Goal: Feedback & Contribution: Contribute content

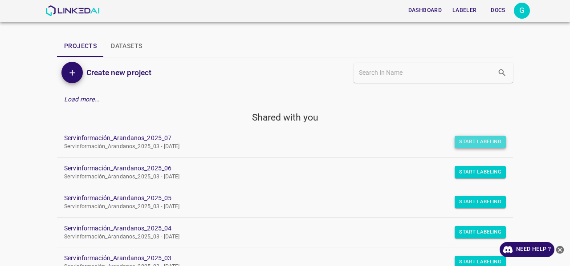
click at [479, 143] on button "Start Labeling" at bounding box center [480, 142] width 51 height 12
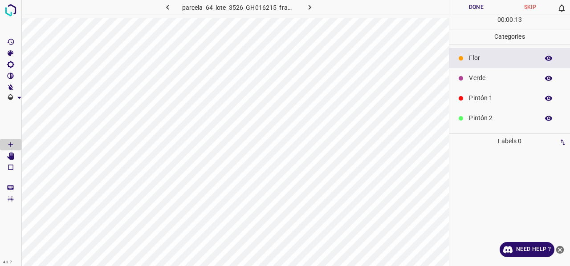
click at [480, 78] on p "Verde" at bounding box center [501, 78] width 65 height 9
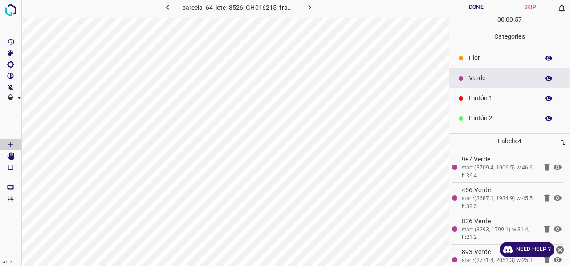
click at [476, 60] on p "Flor" at bounding box center [501, 57] width 65 height 9
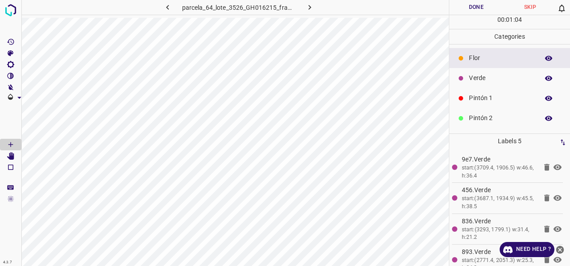
click at [479, 80] on p "Verde" at bounding box center [501, 78] width 65 height 9
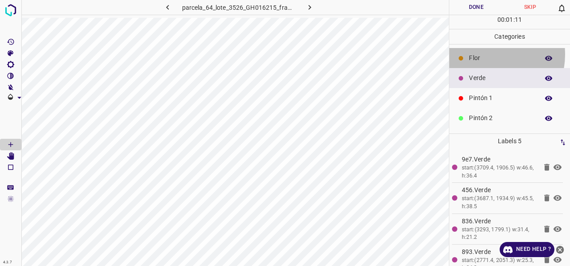
click at [485, 54] on p "Flor" at bounding box center [501, 57] width 65 height 9
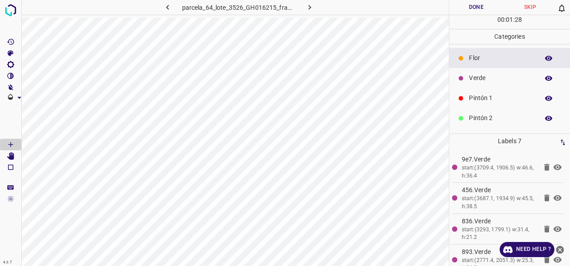
click at [486, 79] on p "Verde" at bounding box center [501, 78] width 65 height 9
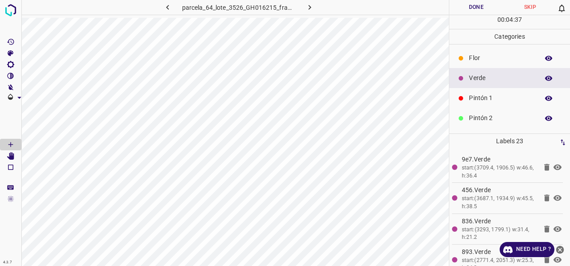
click at [488, 59] on p "Flor" at bounding box center [501, 57] width 65 height 9
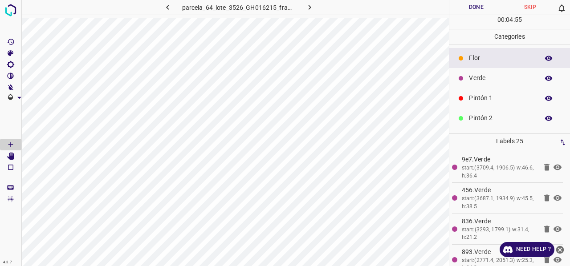
click at [490, 78] on p "Verde" at bounding box center [501, 78] width 65 height 9
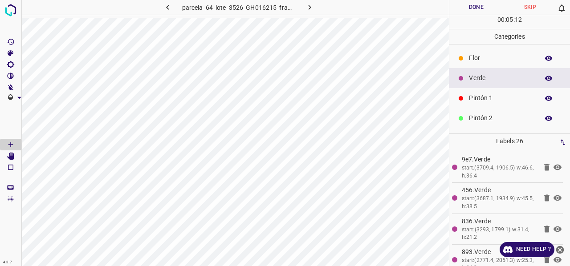
click at [498, 98] on p "Pintón 1" at bounding box center [501, 98] width 65 height 9
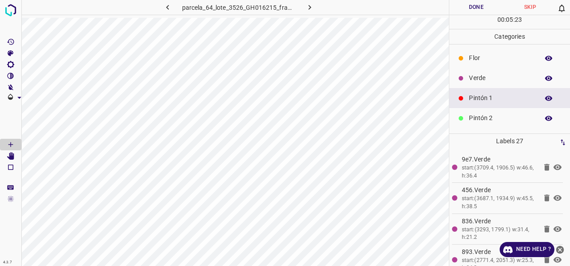
click at [545, 97] on icon "button" at bounding box center [549, 98] width 8 height 8
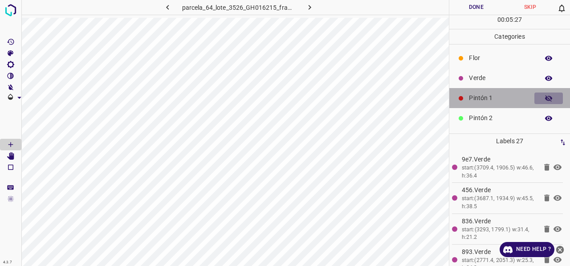
click at [545, 98] on icon "button" at bounding box center [548, 98] width 7 height 6
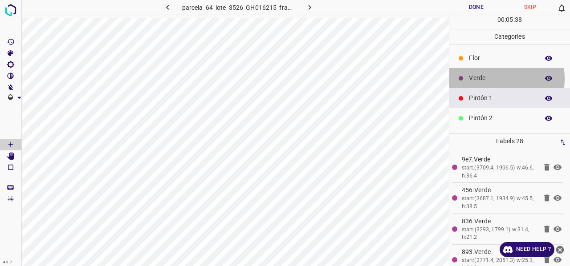
click at [486, 78] on p "Verde" at bounding box center [501, 78] width 65 height 9
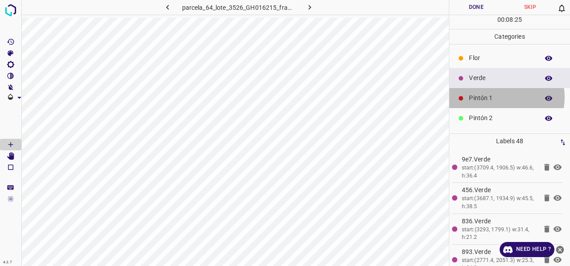
click at [501, 97] on p "Pintón 1" at bounding box center [501, 98] width 65 height 9
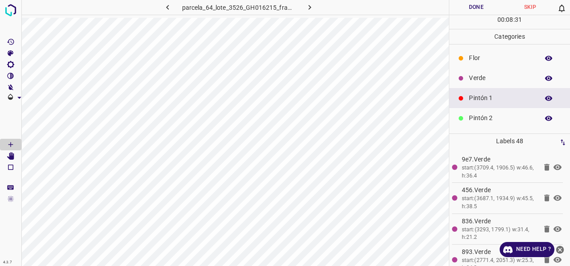
click at [480, 118] on p "Pintón 2" at bounding box center [501, 118] width 65 height 9
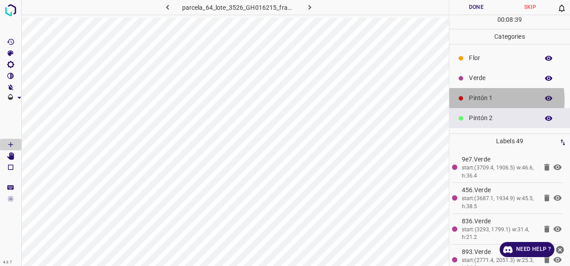
click at [490, 99] on p "Pintón 1" at bounding box center [501, 98] width 65 height 9
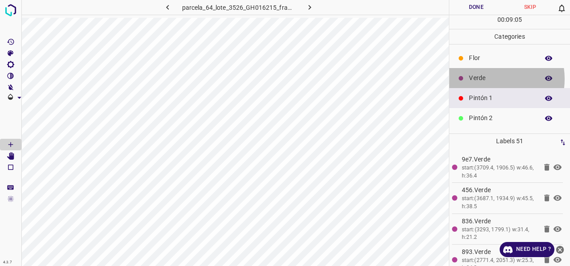
click at [486, 78] on p "Verde" at bounding box center [501, 78] width 65 height 9
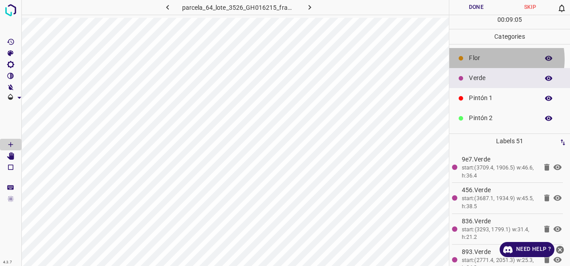
click at [490, 59] on p "Flor" at bounding box center [501, 57] width 65 height 9
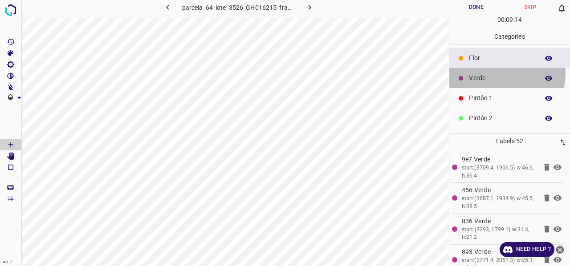
click at [502, 74] on p "Verde" at bounding box center [501, 78] width 65 height 9
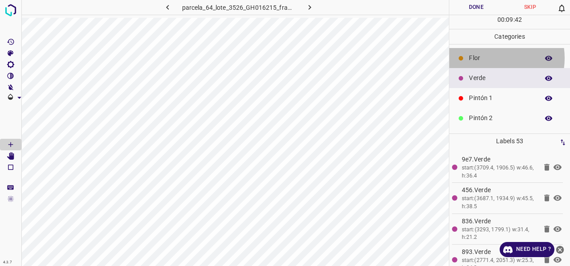
click at [488, 57] on p "Flor" at bounding box center [501, 57] width 65 height 9
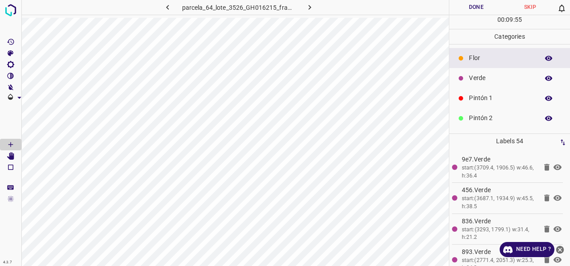
click at [482, 80] on p "Verde" at bounding box center [501, 78] width 65 height 9
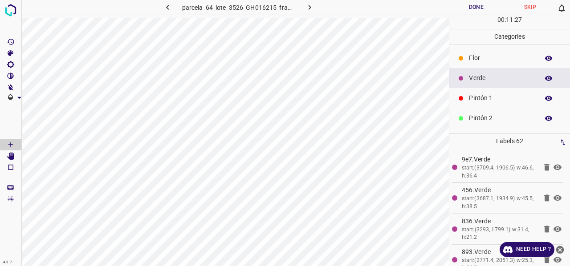
click at [490, 56] on p "Flor" at bounding box center [501, 57] width 65 height 9
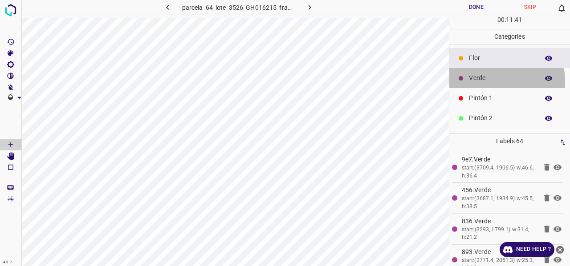
click at [494, 80] on p "Verde" at bounding box center [501, 78] width 65 height 9
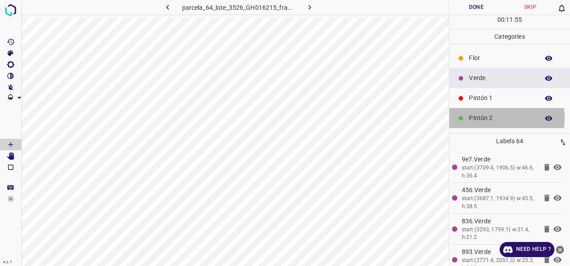
click at [487, 118] on p "Pintón 2" at bounding box center [501, 118] width 65 height 9
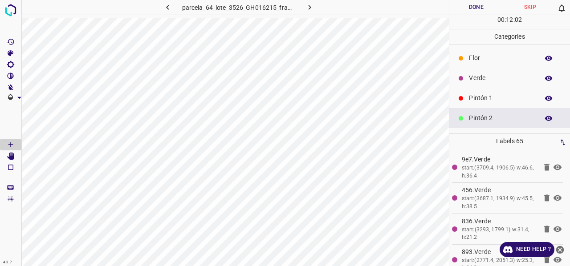
click at [502, 94] on p "Pintón 1" at bounding box center [501, 98] width 65 height 9
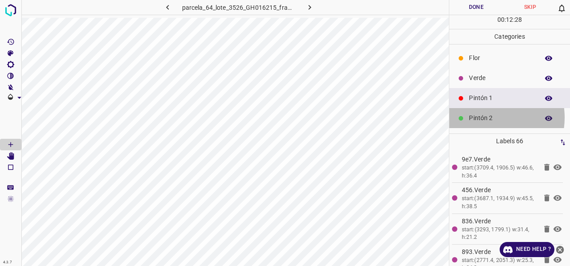
click at [483, 117] on p "Pintón 2" at bounding box center [501, 118] width 65 height 9
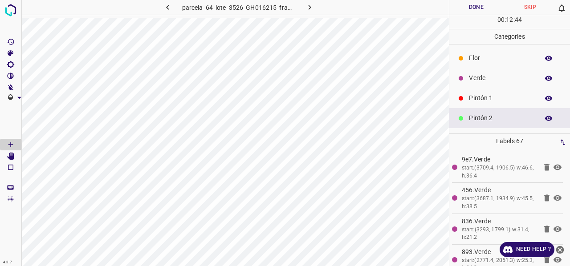
click at [545, 118] on icon "button" at bounding box center [548, 118] width 7 height 5
click at [545, 118] on icon "button" at bounding box center [549, 118] width 8 height 8
click at [485, 97] on p "Pintón 1" at bounding box center [501, 98] width 65 height 9
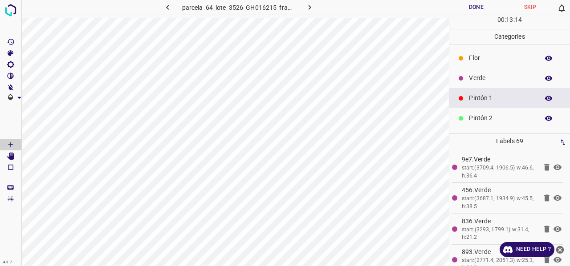
click at [485, 74] on p "Verde" at bounding box center [501, 78] width 65 height 9
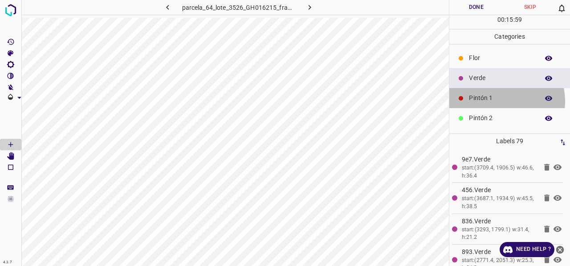
click at [493, 101] on p "Pintón 1" at bounding box center [501, 98] width 65 height 9
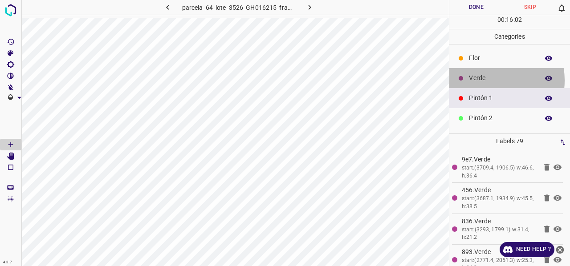
click at [489, 80] on p "Verde" at bounding box center [501, 78] width 65 height 9
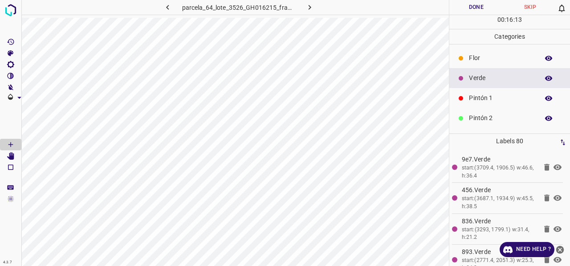
click at [479, 106] on div "Pintón 1" at bounding box center [509, 98] width 121 height 20
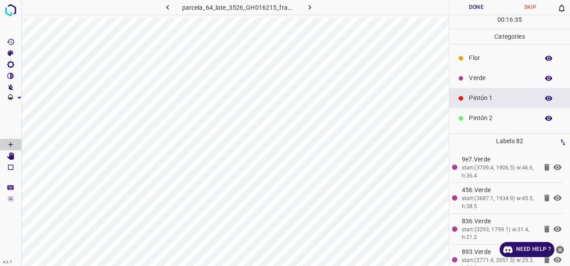
click at [545, 97] on icon "button" at bounding box center [548, 98] width 7 height 5
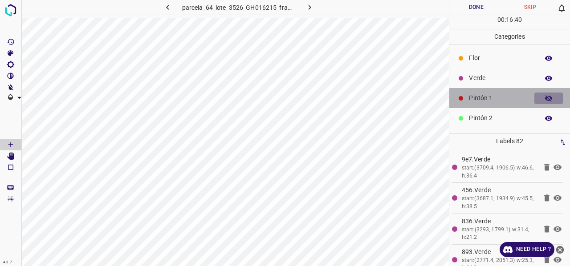
click at [545, 96] on icon "button" at bounding box center [548, 98] width 7 height 6
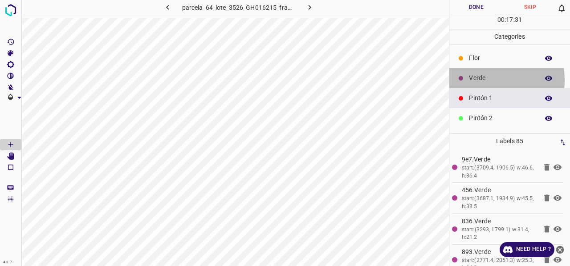
click at [476, 80] on p "Verde" at bounding box center [501, 78] width 65 height 9
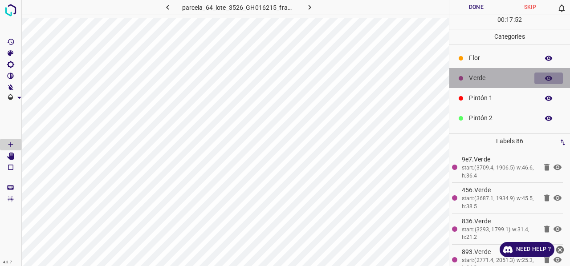
click at [545, 77] on icon "button" at bounding box center [548, 78] width 7 height 5
click at [545, 78] on icon "button" at bounding box center [549, 78] width 8 height 8
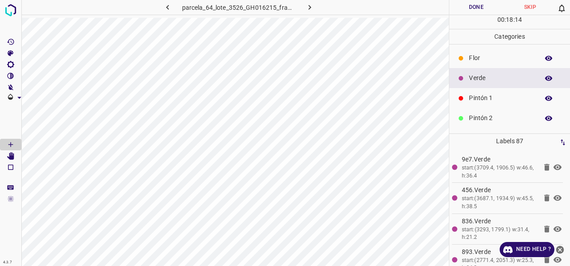
click at [487, 102] on p "Pintón 1" at bounding box center [501, 98] width 65 height 9
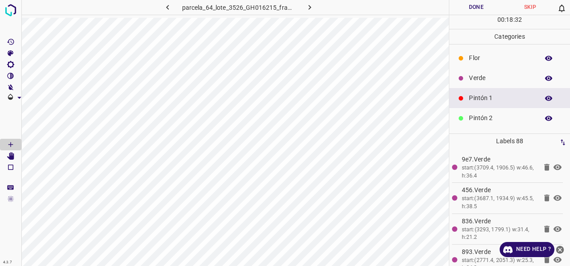
click at [545, 78] on icon "button" at bounding box center [549, 78] width 8 height 8
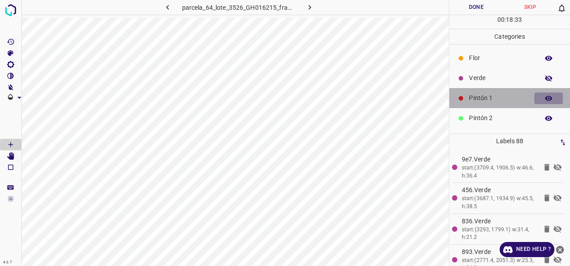
click at [545, 96] on icon "button" at bounding box center [549, 98] width 8 height 8
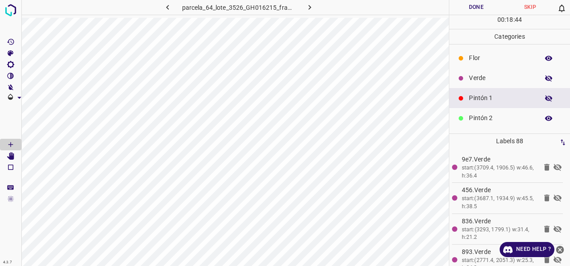
click at [545, 77] on icon "button" at bounding box center [549, 78] width 8 height 8
click at [546, 98] on icon "button" at bounding box center [549, 98] width 8 height 8
click at [545, 98] on icon "button" at bounding box center [548, 98] width 7 height 5
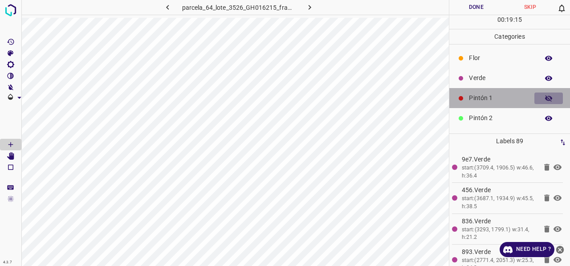
click at [545, 98] on icon "button" at bounding box center [549, 98] width 8 height 8
click at [545, 99] on icon "button" at bounding box center [548, 98] width 7 height 5
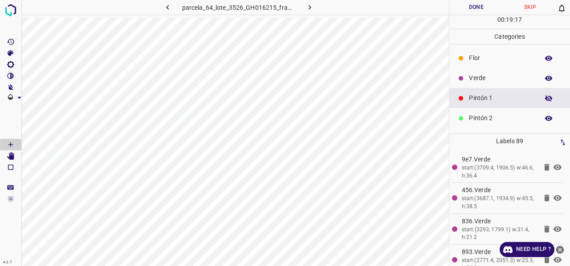
click at [546, 100] on icon "button" at bounding box center [549, 98] width 8 height 8
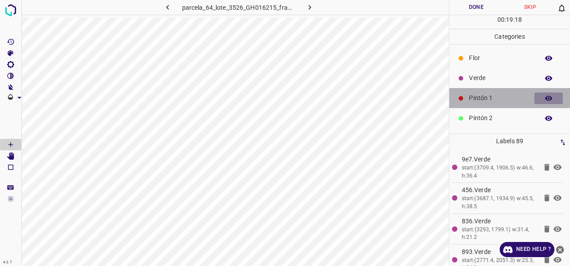
click at [546, 100] on icon "button" at bounding box center [549, 98] width 8 height 8
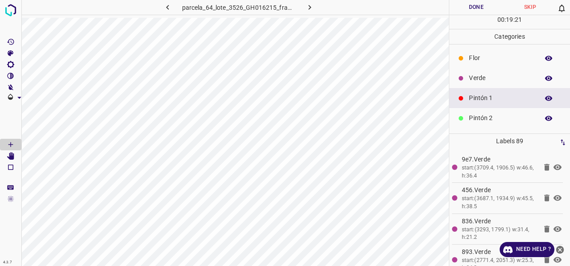
click at [545, 98] on icon "button" at bounding box center [548, 98] width 7 height 5
click at [545, 98] on icon "button" at bounding box center [548, 98] width 7 height 6
click at [494, 76] on p "Verde" at bounding box center [501, 78] width 65 height 9
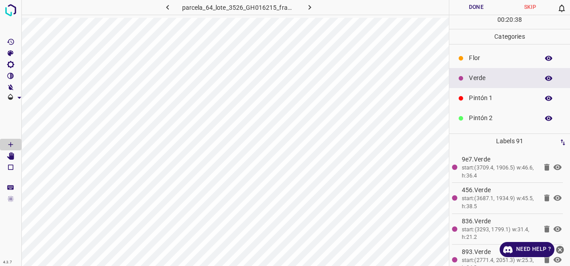
click at [496, 99] on p "Pintón 1" at bounding box center [501, 98] width 65 height 9
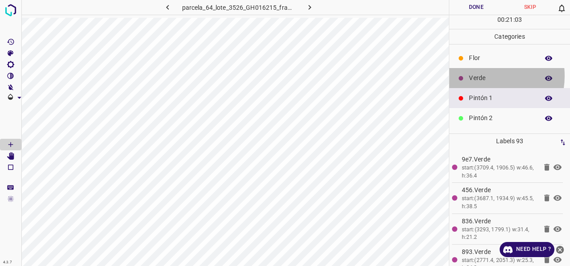
click at [482, 75] on p "Verde" at bounding box center [501, 78] width 65 height 9
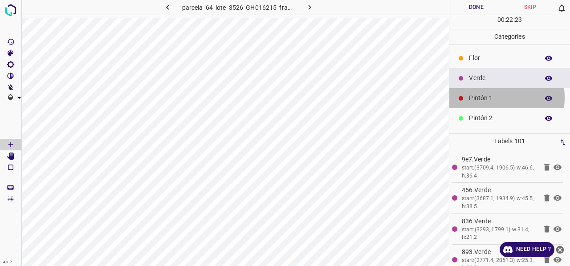
click at [484, 97] on p "Pintón 1" at bounding box center [501, 98] width 65 height 9
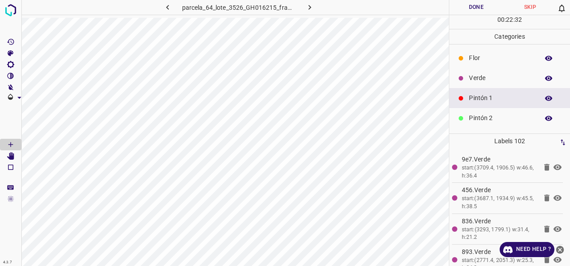
click at [486, 81] on p "Verde" at bounding box center [501, 78] width 65 height 9
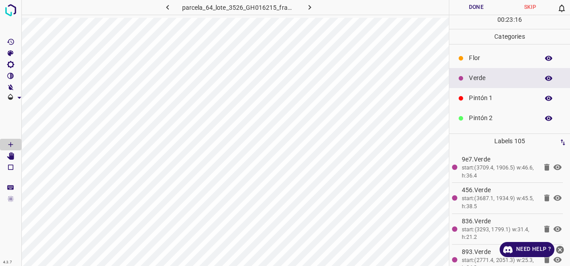
click at [488, 97] on p "Pintón 1" at bounding box center [501, 98] width 65 height 9
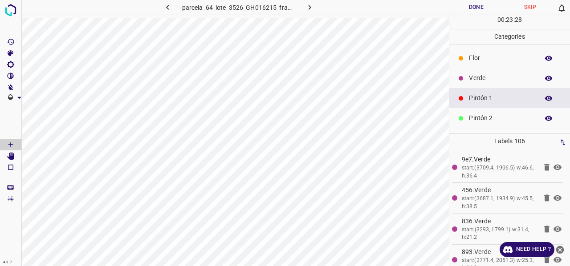
click at [494, 77] on p "Verde" at bounding box center [501, 78] width 65 height 9
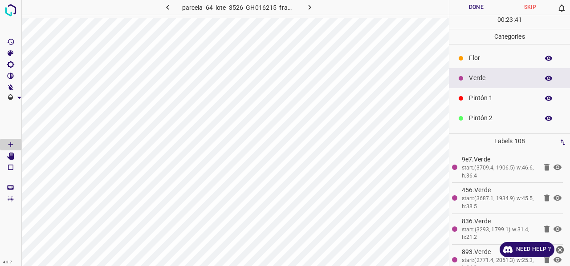
click at [486, 61] on p "Flor" at bounding box center [501, 57] width 65 height 9
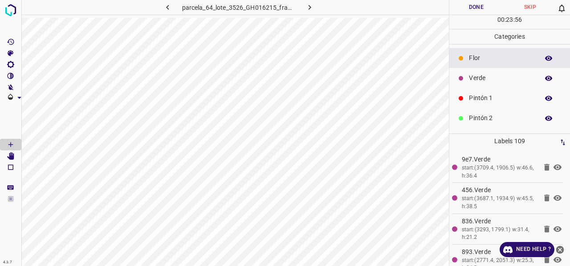
click at [499, 74] on p "Verde" at bounding box center [501, 78] width 65 height 9
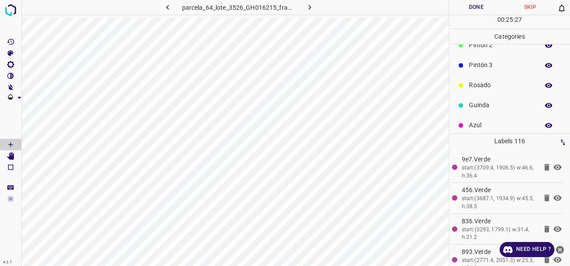
scroll to position [78, 0]
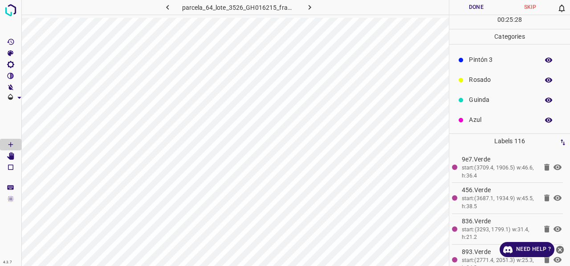
click at [486, 123] on p "Azul" at bounding box center [501, 119] width 65 height 9
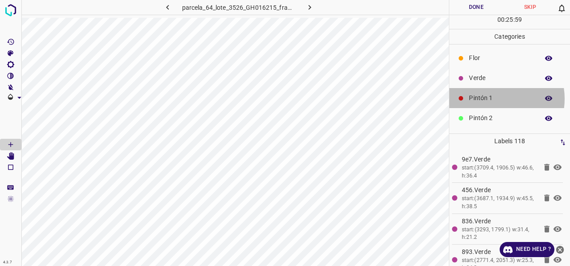
click at [494, 98] on p "Pintón 1" at bounding box center [501, 98] width 65 height 9
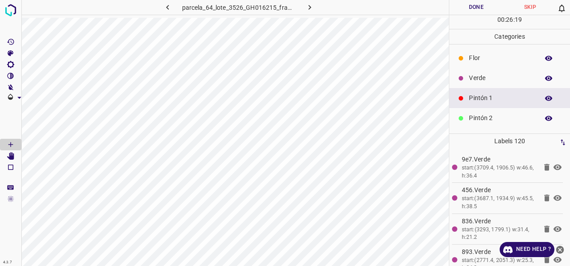
click at [482, 79] on p "Verde" at bounding box center [501, 78] width 65 height 9
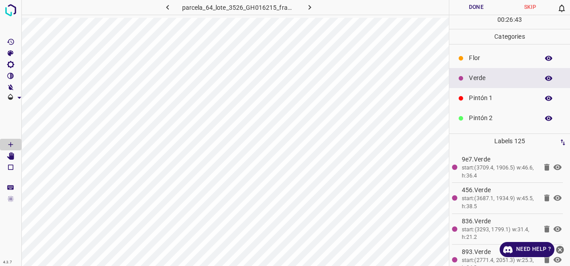
click at [484, 98] on p "Pintón 1" at bounding box center [501, 98] width 65 height 9
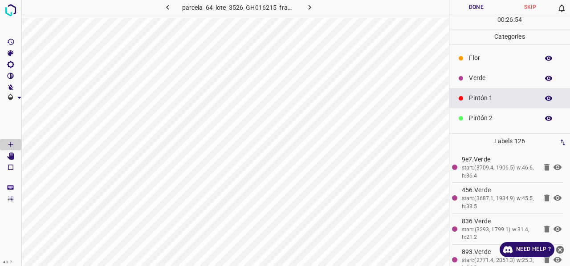
click at [485, 77] on p "Verde" at bounding box center [501, 78] width 65 height 9
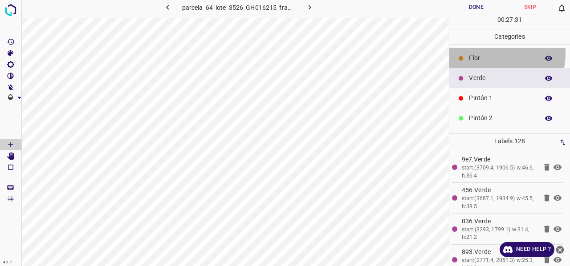
drag, startPoint x: 492, startPoint y: 53, endPoint x: 466, endPoint y: 65, distance: 28.5
click at [491, 53] on p "Flor" at bounding box center [501, 57] width 65 height 9
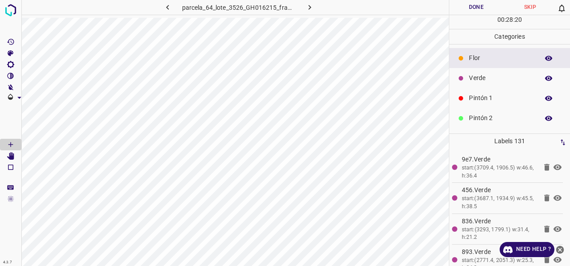
click at [496, 77] on p "Verde" at bounding box center [501, 78] width 65 height 9
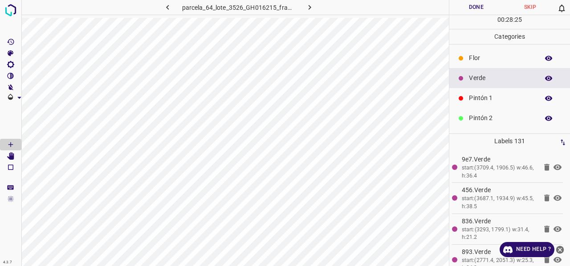
click at [505, 100] on p "Pintón 1" at bounding box center [501, 98] width 65 height 9
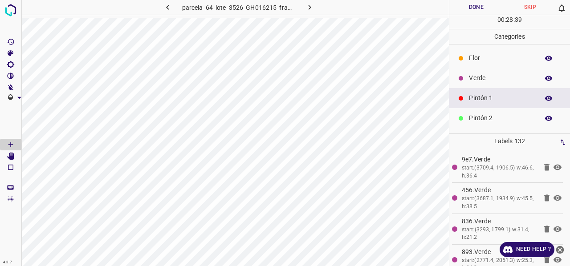
click at [500, 120] on p "Pintón 2" at bounding box center [501, 118] width 65 height 9
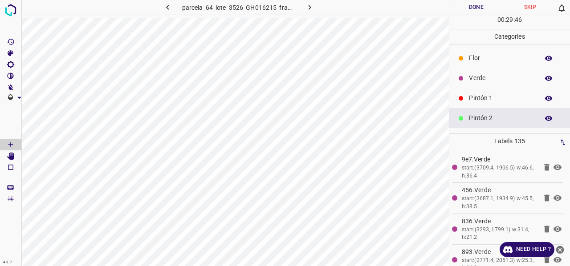
click at [493, 83] on div "Verde" at bounding box center [509, 78] width 121 height 20
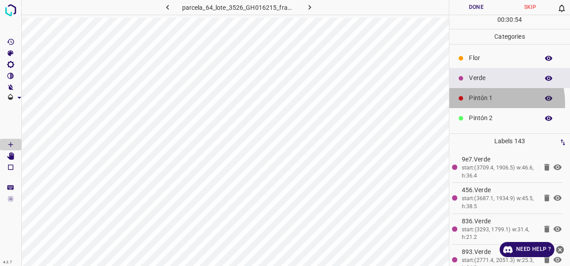
click at [489, 102] on p "Pintón 1" at bounding box center [501, 98] width 65 height 9
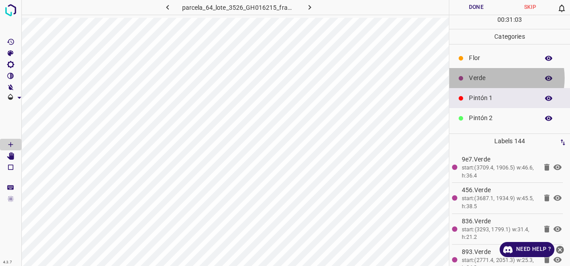
click at [493, 78] on p "Verde" at bounding box center [501, 78] width 65 height 9
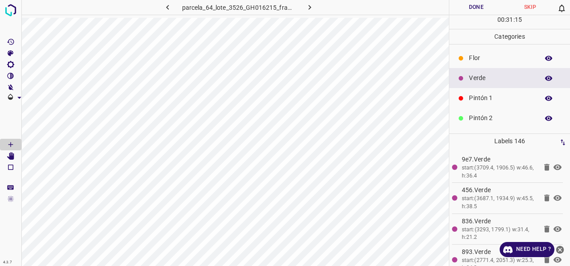
click at [481, 101] on p "Pintón 1" at bounding box center [501, 98] width 65 height 9
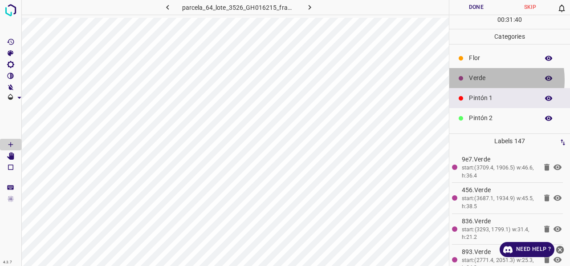
click at [478, 79] on p "Verde" at bounding box center [501, 78] width 65 height 9
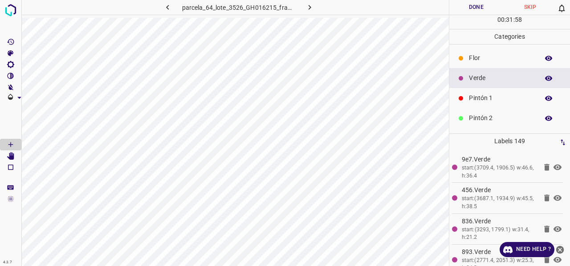
click at [486, 101] on p "Pintón 1" at bounding box center [501, 98] width 65 height 9
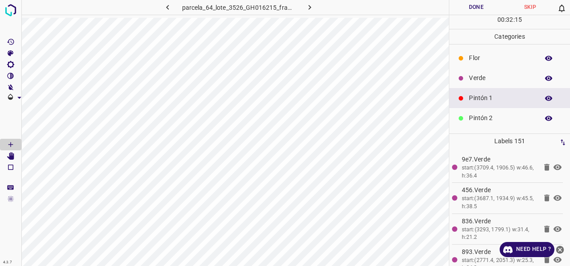
click at [487, 76] on p "Verde" at bounding box center [501, 78] width 65 height 9
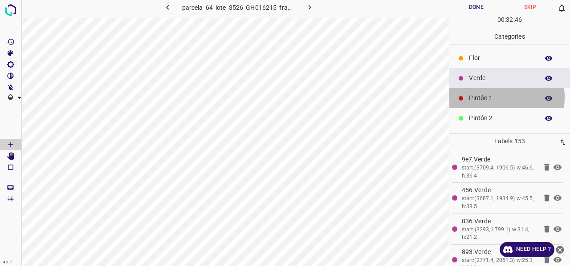
click at [494, 97] on p "Pintón 1" at bounding box center [501, 98] width 65 height 9
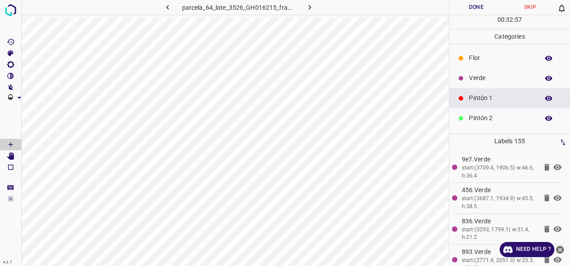
click at [483, 74] on p "Verde" at bounding box center [501, 78] width 65 height 9
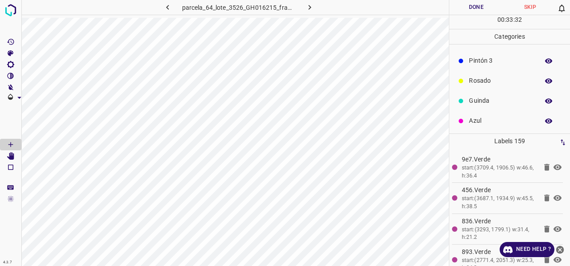
scroll to position [78, 0]
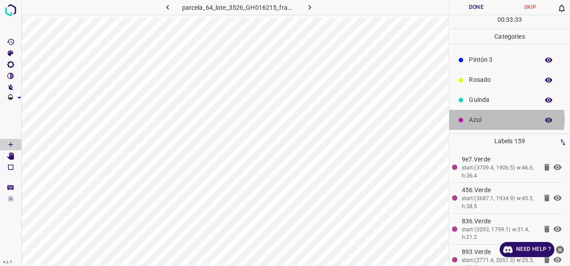
click at [490, 119] on p "Azul" at bounding box center [501, 119] width 65 height 9
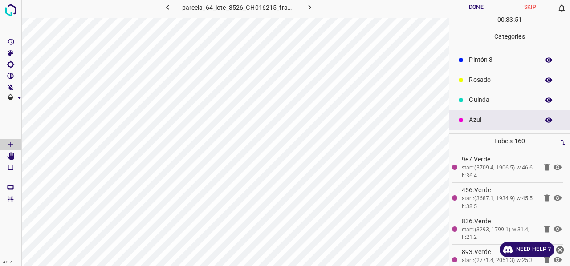
click at [498, 98] on p "Guinda" at bounding box center [501, 99] width 65 height 9
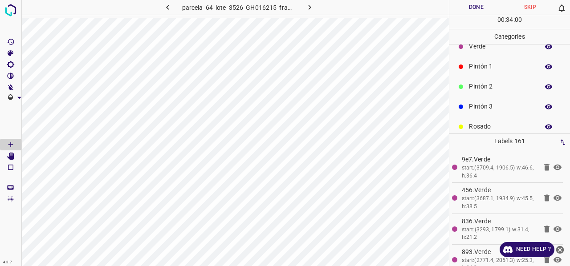
scroll to position [0, 0]
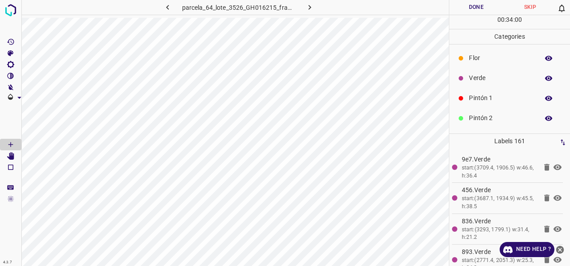
click at [492, 81] on p "Verde" at bounding box center [501, 78] width 65 height 9
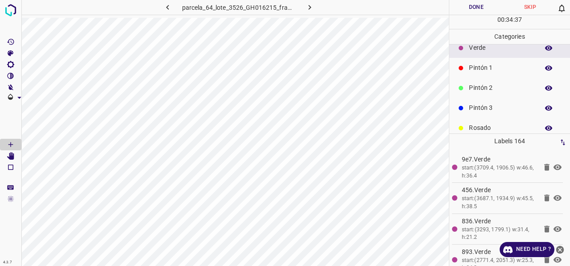
scroll to position [45, 0]
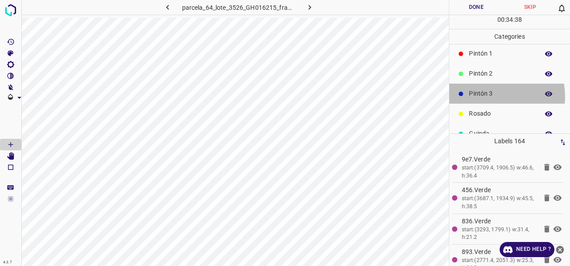
click at [491, 96] on p "Pintón 3" at bounding box center [501, 93] width 65 height 9
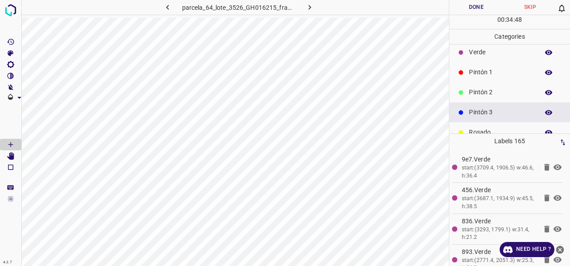
scroll to position [0, 0]
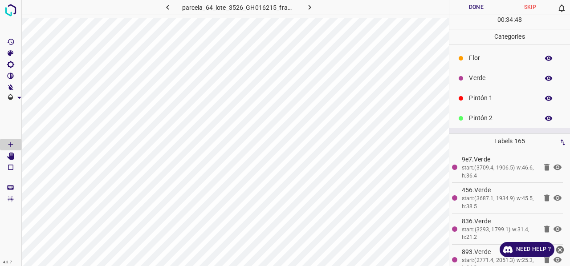
click at [490, 98] on p "Pintón 1" at bounding box center [501, 98] width 65 height 9
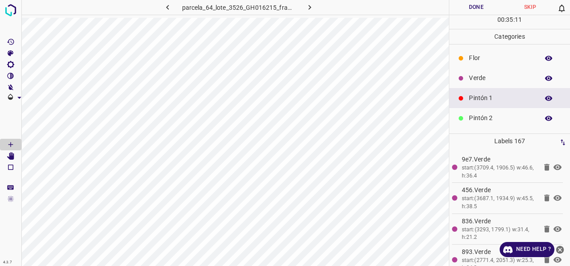
scroll to position [45, 0]
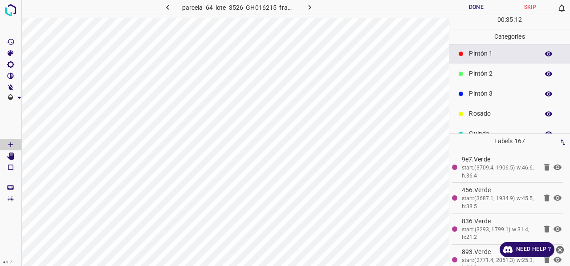
click at [545, 94] on icon "button" at bounding box center [548, 93] width 7 height 5
click at [545, 54] on icon "button" at bounding box center [548, 53] width 7 height 5
click at [545, 54] on icon "button" at bounding box center [548, 54] width 7 height 6
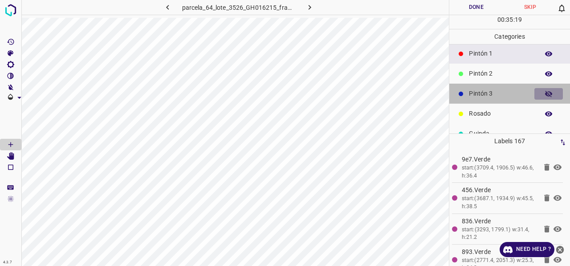
click at [545, 93] on icon "button" at bounding box center [549, 94] width 8 height 8
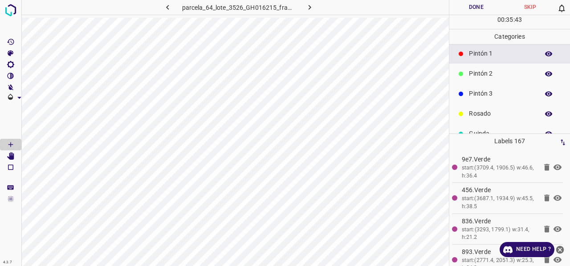
scroll to position [0, 0]
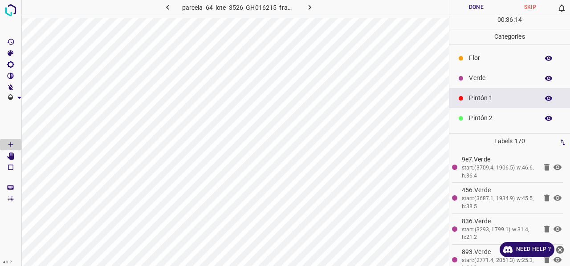
click at [486, 74] on p "Verde" at bounding box center [501, 78] width 65 height 9
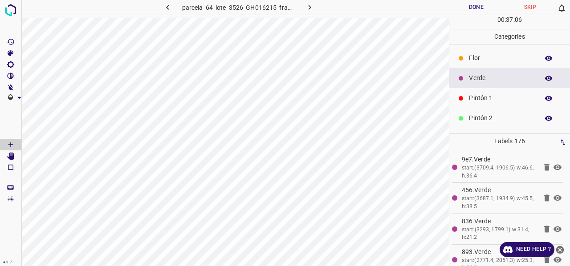
click at [478, 55] on p "Flor" at bounding box center [501, 57] width 65 height 9
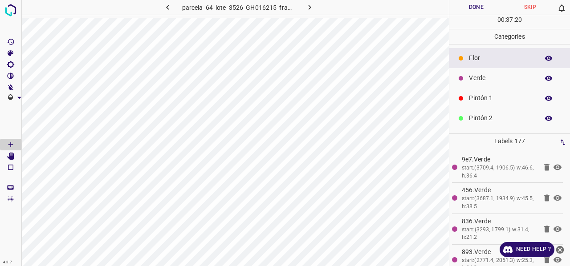
click at [494, 96] on p "Pintón 1" at bounding box center [501, 98] width 65 height 9
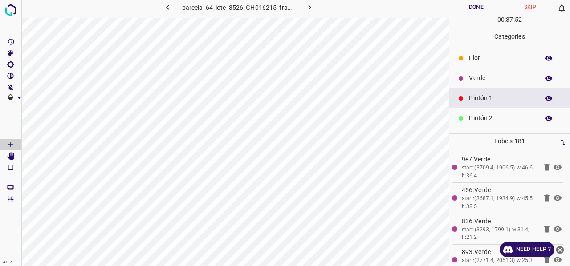
click at [484, 77] on p "Verde" at bounding box center [501, 78] width 65 height 9
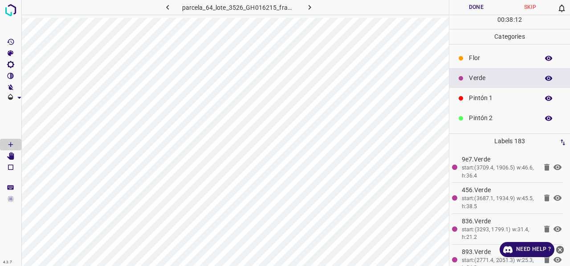
click at [545, 98] on icon "button" at bounding box center [548, 98] width 7 height 5
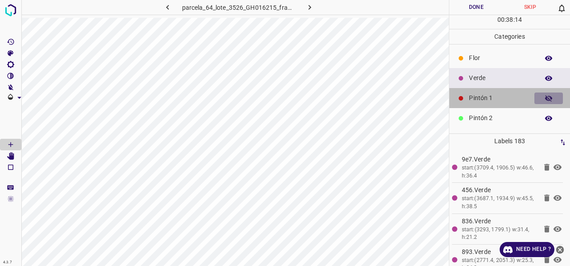
click at [545, 98] on icon "button" at bounding box center [548, 98] width 7 height 6
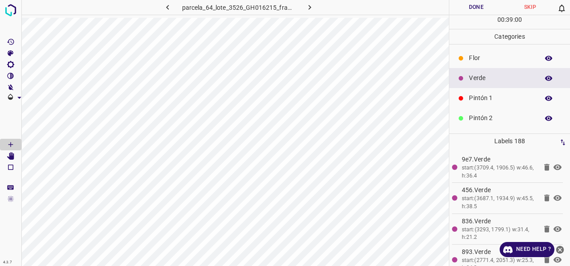
click at [486, 102] on p "Pintón 1" at bounding box center [501, 98] width 65 height 9
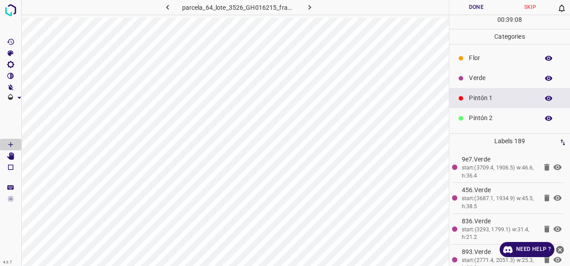
click at [498, 79] on p "Verde" at bounding box center [501, 78] width 65 height 9
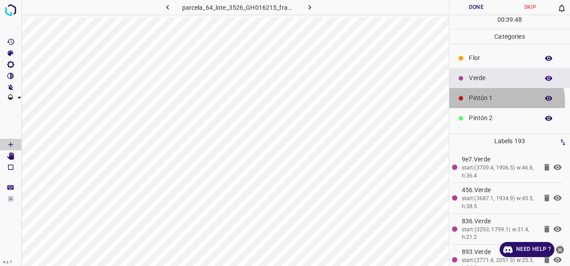
click at [490, 102] on p "Pintón 1" at bounding box center [501, 98] width 65 height 9
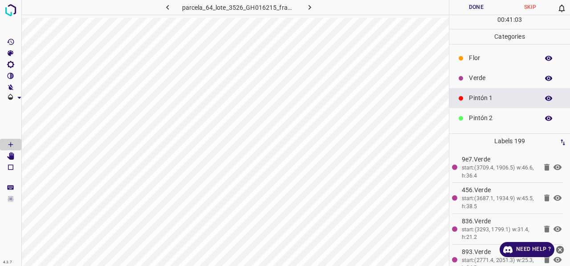
click at [494, 78] on p "Verde" at bounding box center [501, 78] width 65 height 9
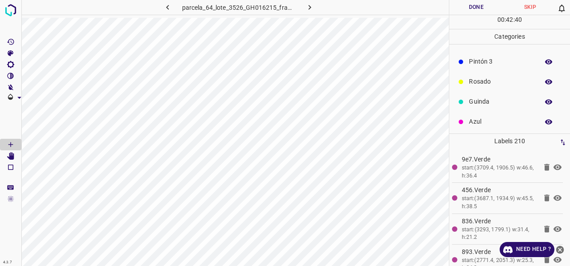
scroll to position [78, 0]
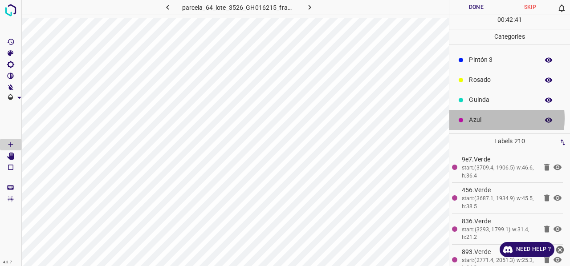
click at [478, 118] on p "Azul" at bounding box center [501, 119] width 65 height 9
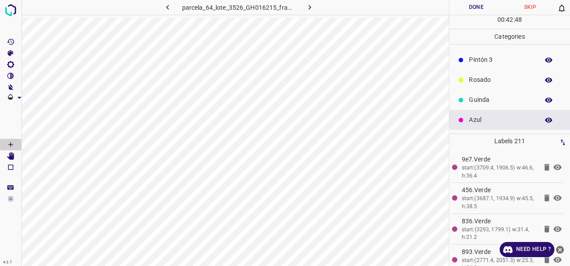
scroll to position [0, 0]
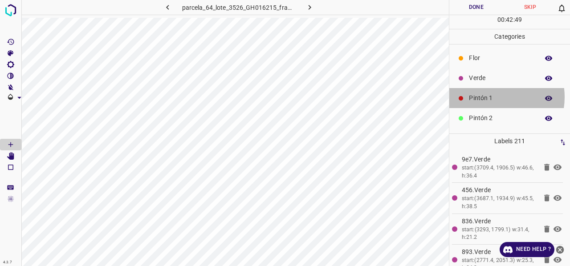
click at [490, 97] on p "Pintón 1" at bounding box center [501, 98] width 65 height 9
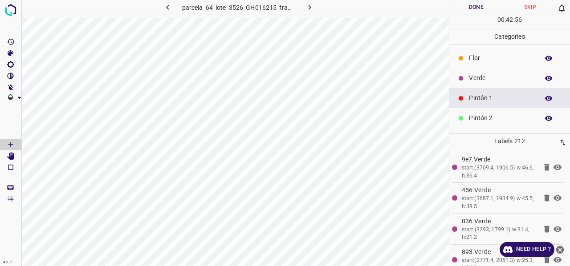
scroll to position [78, 0]
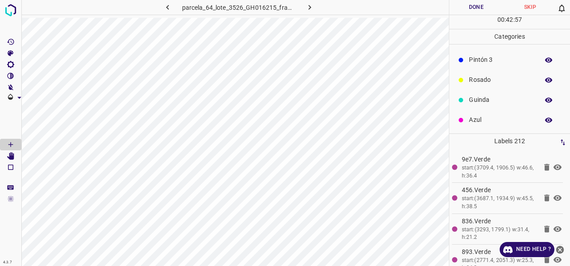
click at [476, 123] on p "Azul" at bounding box center [501, 119] width 65 height 9
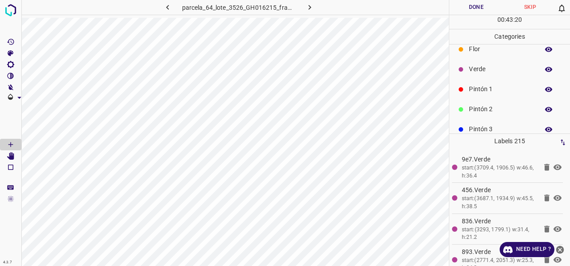
scroll to position [0, 0]
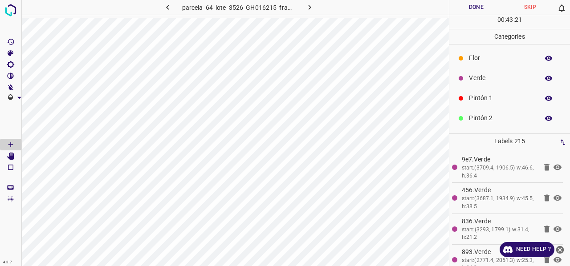
click at [484, 81] on p "Verde" at bounding box center [501, 78] width 65 height 9
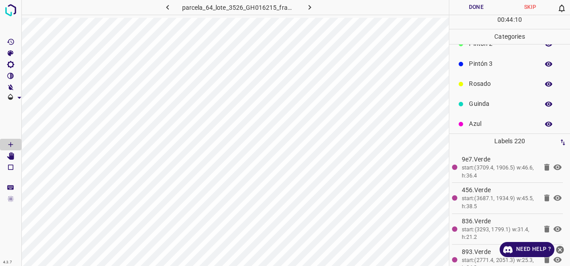
scroll to position [78, 0]
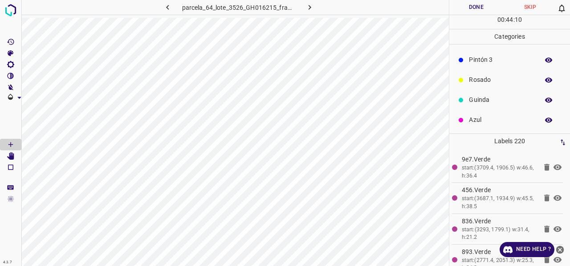
click at [486, 123] on p "Azul" at bounding box center [501, 119] width 65 height 9
click at [490, 76] on p "Verde" at bounding box center [501, 78] width 65 height 9
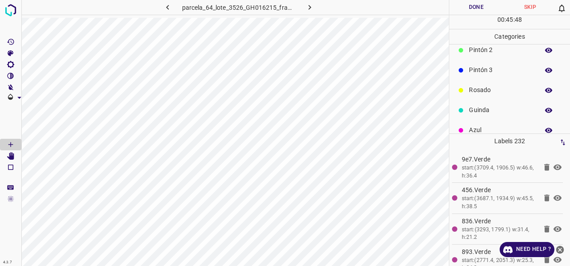
scroll to position [78, 0]
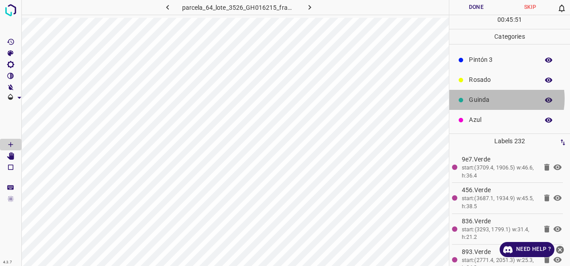
click at [490, 98] on p "Guinda" at bounding box center [501, 99] width 65 height 9
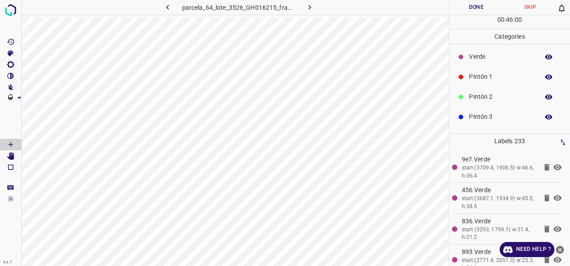
scroll to position [0, 0]
click at [490, 79] on p "Verde" at bounding box center [501, 78] width 65 height 9
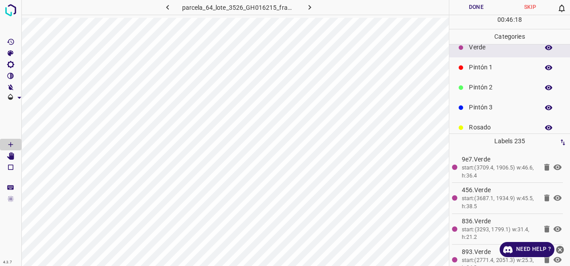
scroll to position [78, 0]
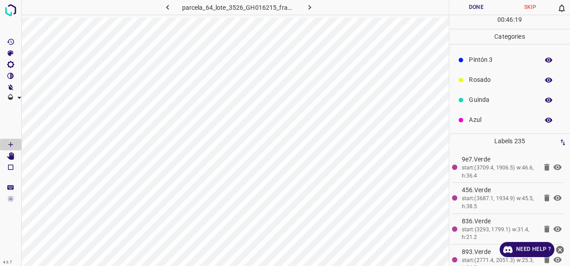
click at [482, 125] on div "Azul" at bounding box center [509, 120] width 121 height 20
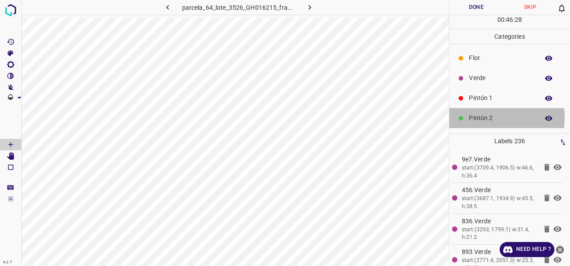
click at [487, 117] on p "Pintón 2" at bounding box center [501, 118] width 65 height 9
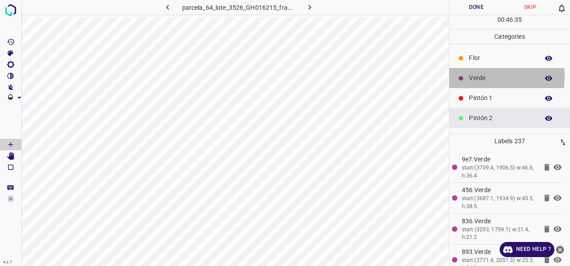
click at [488, 76] on p "Verde" at bounding box center [501, 78] width 65 height 9
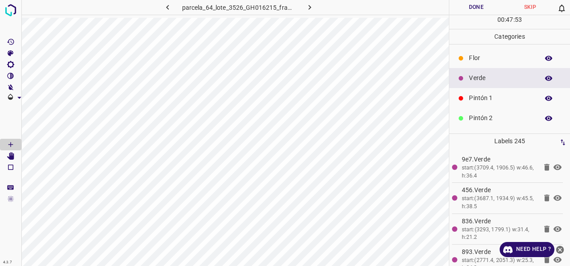
click at [481, 123] on div "Pintón 2" at bounding box center [509, 118] width 121 height 20
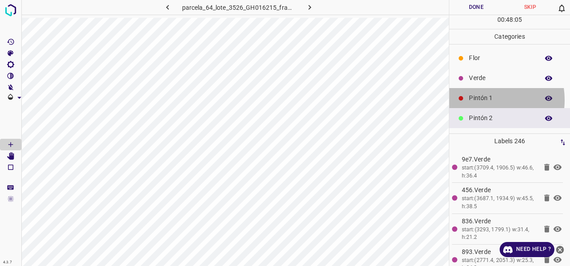
click at [479, 99] on p "Pintón 1" at bounding box center [501, 98] width 65 height 9
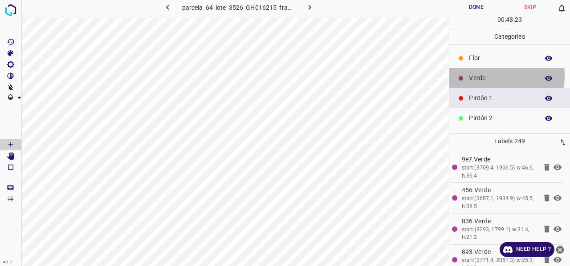
click at [484, 75] on p "Verde" at bounding box center [501, 78] width 65 height 9
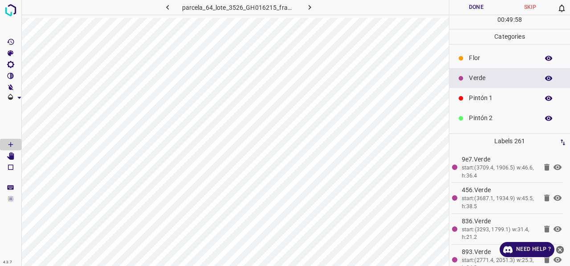
click at [545, 78] on icon "button" at bounding box center [548, 78] width 7 height 5
click at [545, 78] on icon "button" at bounding box center [548, 78] width 7 height 6
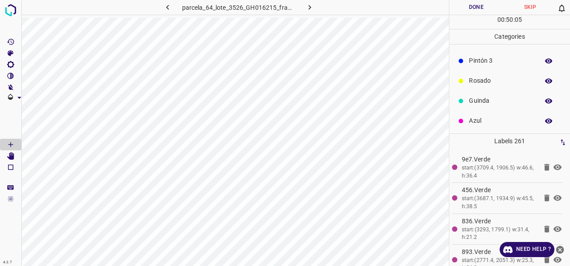
scroll to position [78, 0]
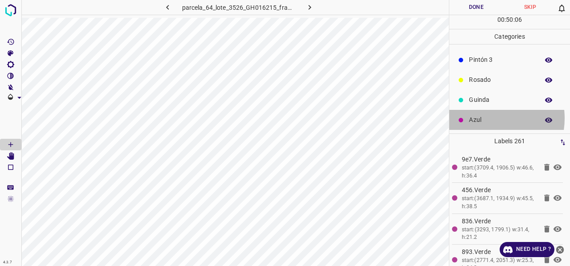
click at [484, 118] on p "Azul" at bounding box center [501, 119] width 65 height 9
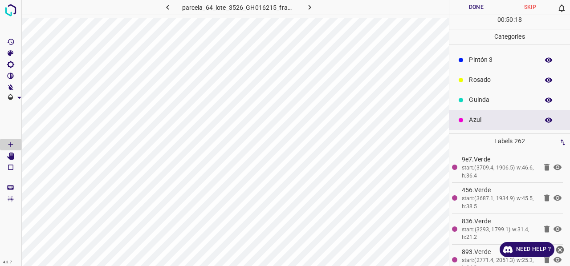
click at [545, 120] on icon "button" at bounding box center [548, 120] width 7 height 5
click at [545, 120] on icon "button" at bounding box center [548, 120] width 7 height 6
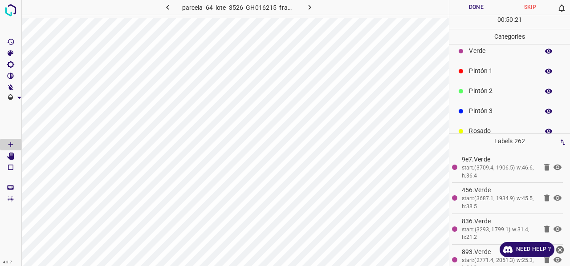
scroll to position [0, 0]
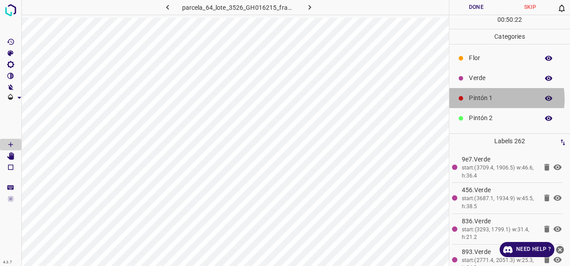
click at [492, 98] on p "Pintón 1" at bounding box center [501, 98] width 65 height 9
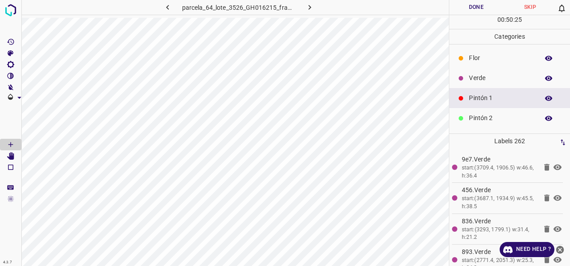
click at [488, 74] on p "Verde" at bounding box center [501, 78] width 65 height 9
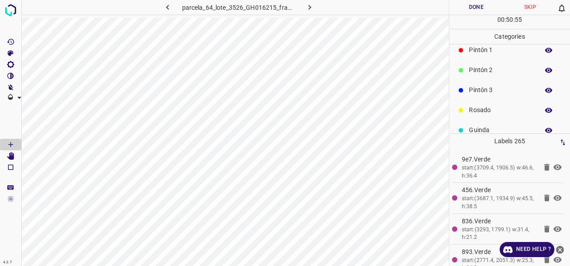
scroll to position [78, 0]
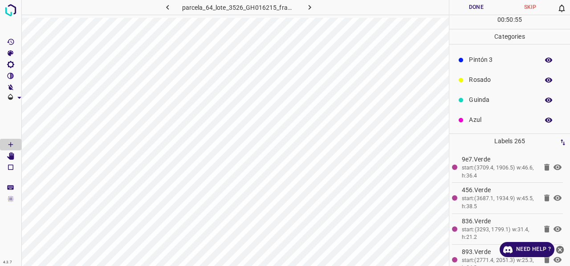
click at [485, 123] on p "Azul" at bounding box center [501, 119] width 65 height 9
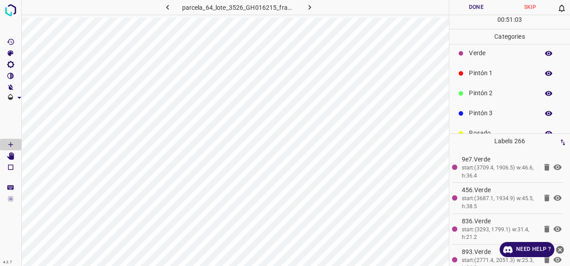
scroll to position [0, 0]
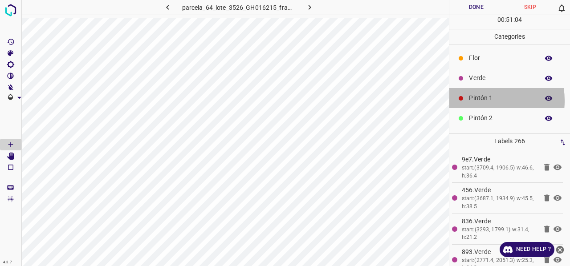
click at [477, 100] on p "Pintón 1" at bounding box center [501, 98] width 65 height 9
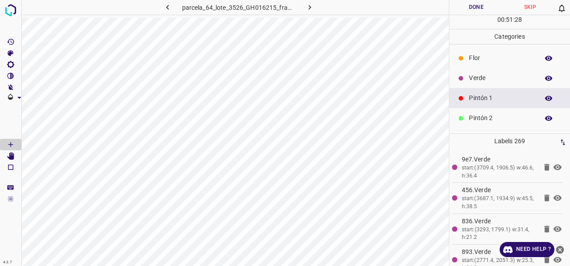
click at [490, 81] on p "Verde" at bounding box center [501, 78] width 65 height 9
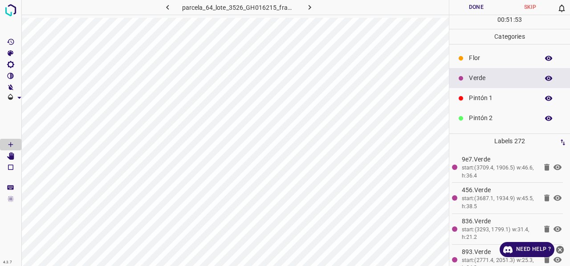
click at [484, 98] on p "Pintón 1" at bounding box center [501, 98] width 65 height 9
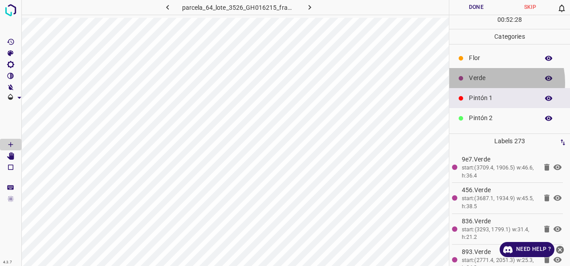
click at [487, 82] on p "Verde" at bounding box center [501, 78] width 65 height 9
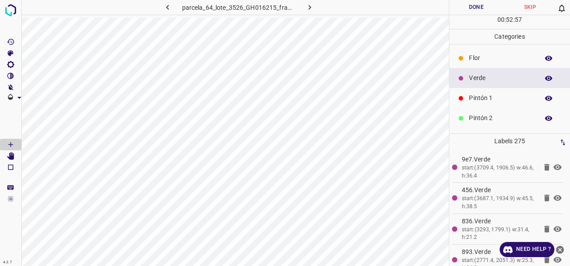
scroll to position [45, 0]
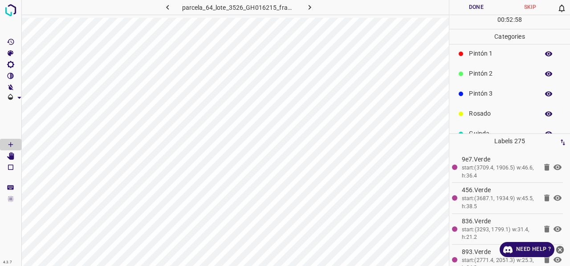
click at [491, 97] on p "Pintón 3" at bounding box center [501, 93] width 65 height 9
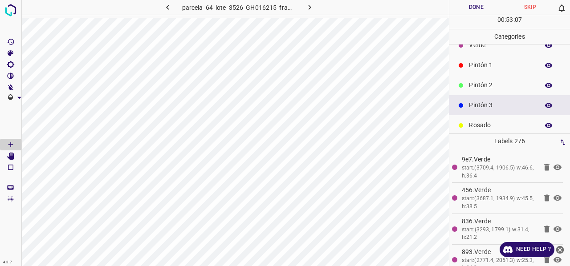
scroll to position [0, 0]
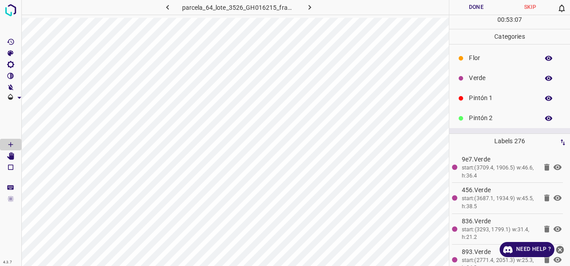
click at [482, 76] on p "Verde" at bounding box center [501, 78] width 65 height 9
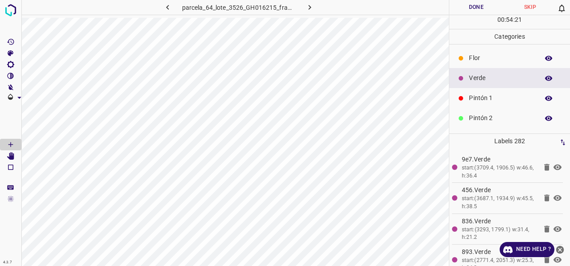
click at [476, 8] on button "Done" at bounding box center [476, 7] width 54 height 15
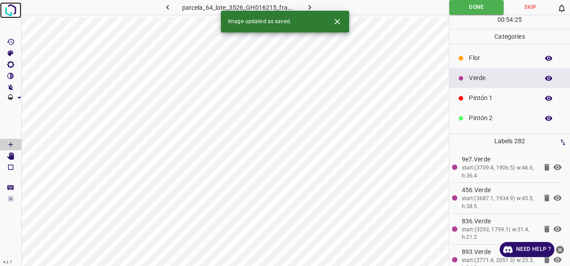
click at [5, 10] on img at bounding box center [11, 10] width 16 height 16
